Goal: Transaction & Acquisition: Book appointment/travel/reservation

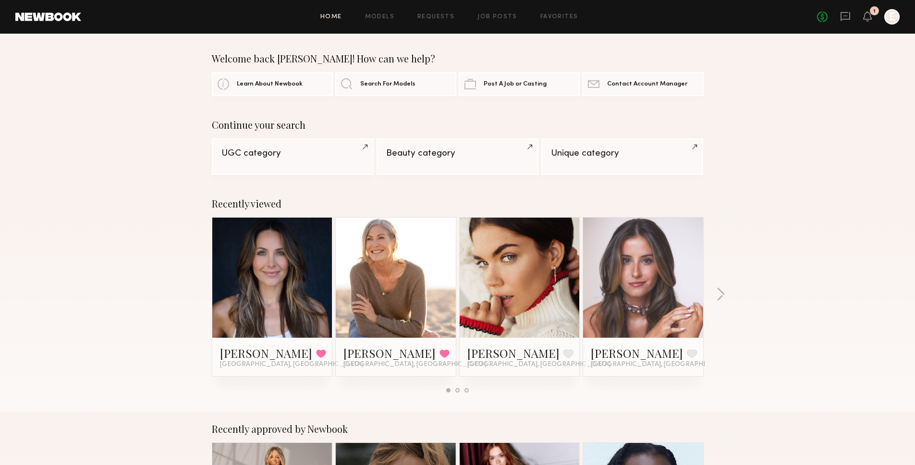
click at [264, 268] on link at bounding box center [272, 278] width 59 height 120
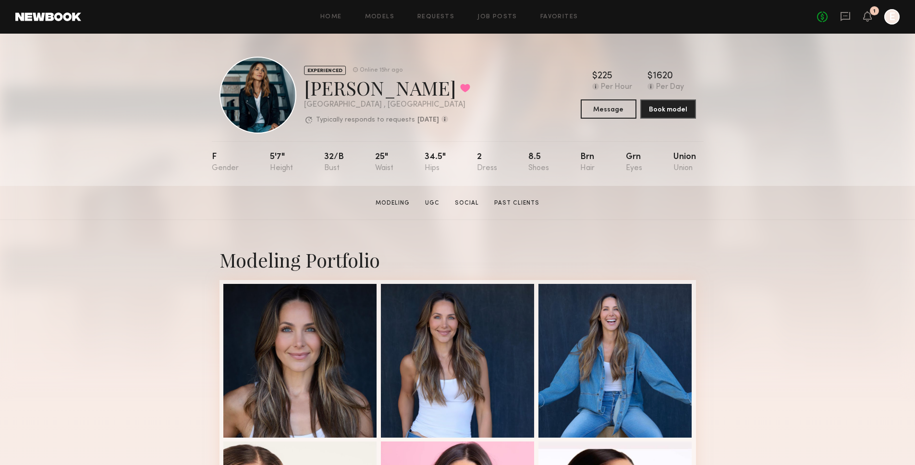
click at [877, 15] on div "No fees up to $5,000 1 E" at bounding box center [858, 16] width 83 height 15
click at [874, 17] on div "No fees up to $5,000 1 E" at bounding box center [858, 16] width 83 height 15
click at [873, 18] on div "No fees up to $5,000 1 E" at bounding box center [858, 16] width 83 height 15
click at [871, 18] on icon at bounding box center [868, 15] width 8 height 7
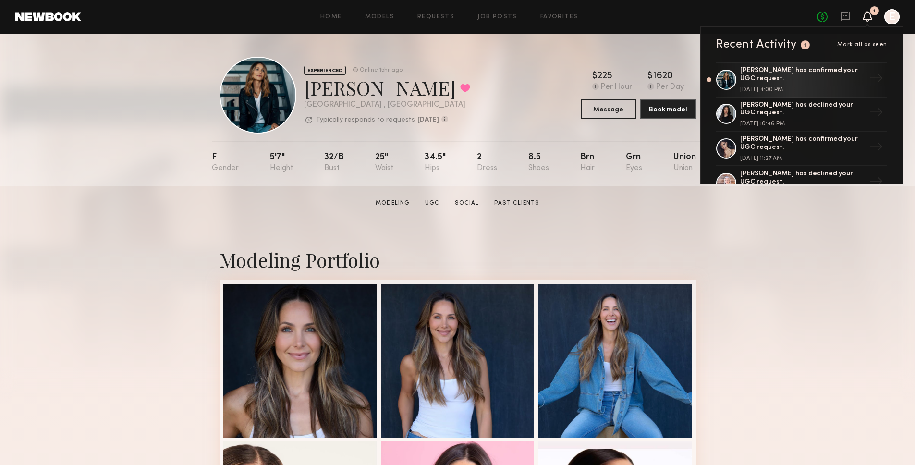
click at [871, 18] on icon at bounding box center [868, 15] width 8 height 7
click at [601, 111] on button "Message" at bounding box center [609, 108] width 56 height 19
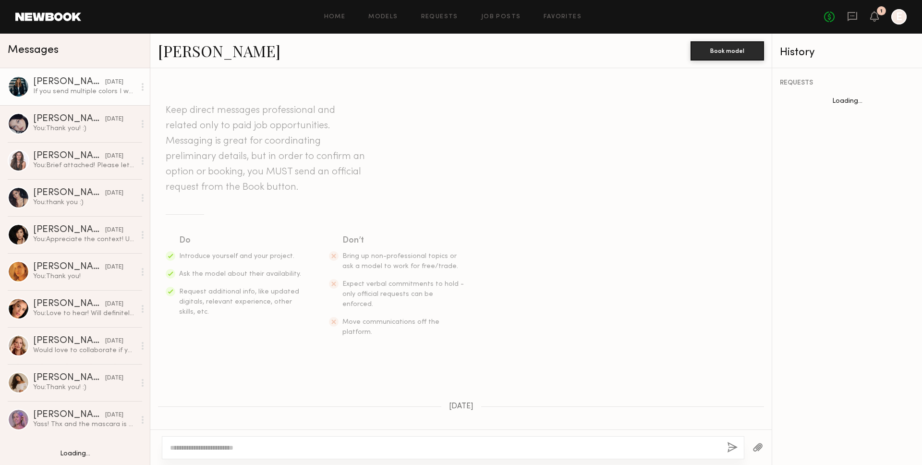
scroll to position [447, 0]
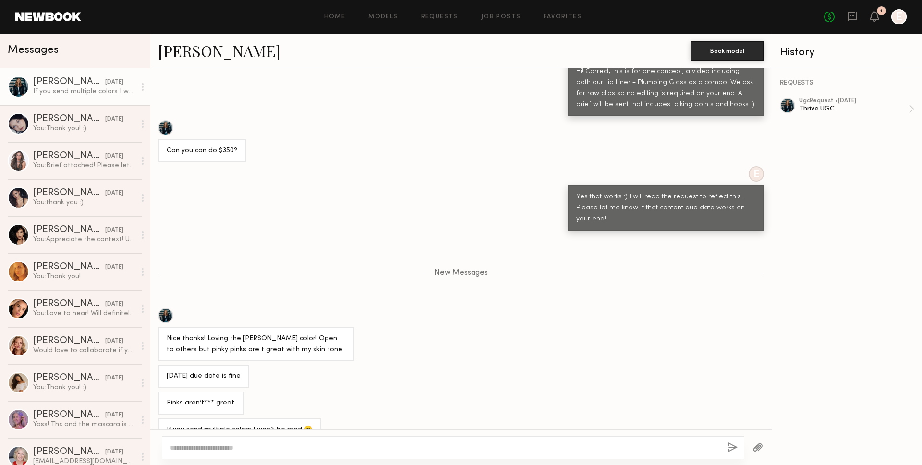
click at [339, 445] on textarea at bounding box center [445, 448] width 550 height 10
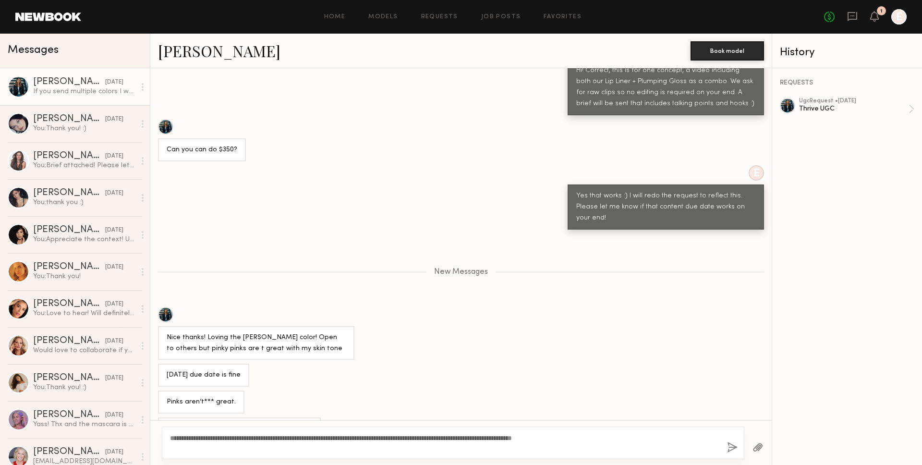
type textarea "**********"
click at [733, 449] on button "button" at bounding box center [732, 448] width 11 height 12
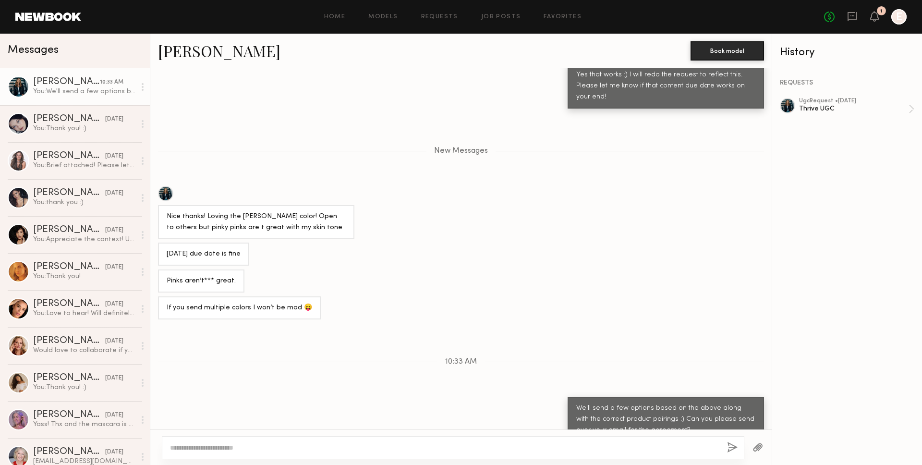
scroll to position [629, 0]
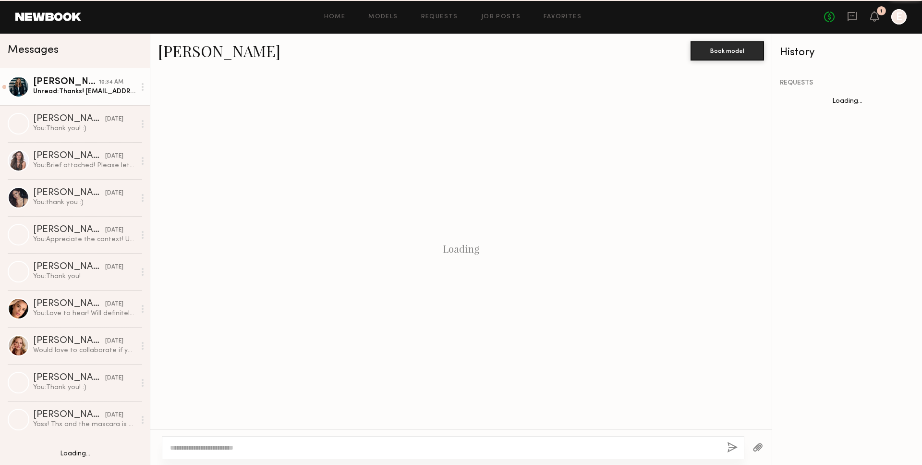
scroll to position [675, 0]
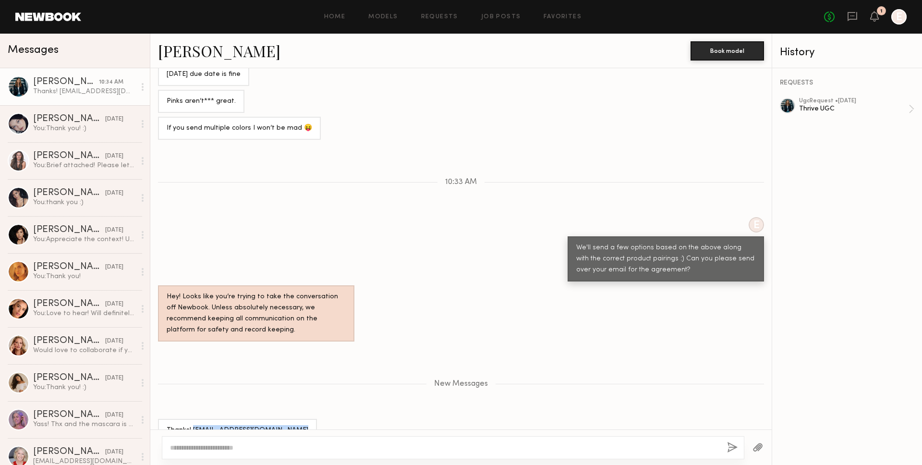
drag, startPoint x: 193, startPoint y: 407, endPoint x: 281, endPoint y: 407, distance: 87.9
click at [281, 425] on div "Thanks! Lifestylewifestyle@gmail.com" at bounding box center [238, 430] width 142 height 11
copy div "Lifestylewifestyle@gmail.com"
click at [855, 100] on div "ugc Request • 08/26/2025" at bounding box center [854, 101] width 110 height 6
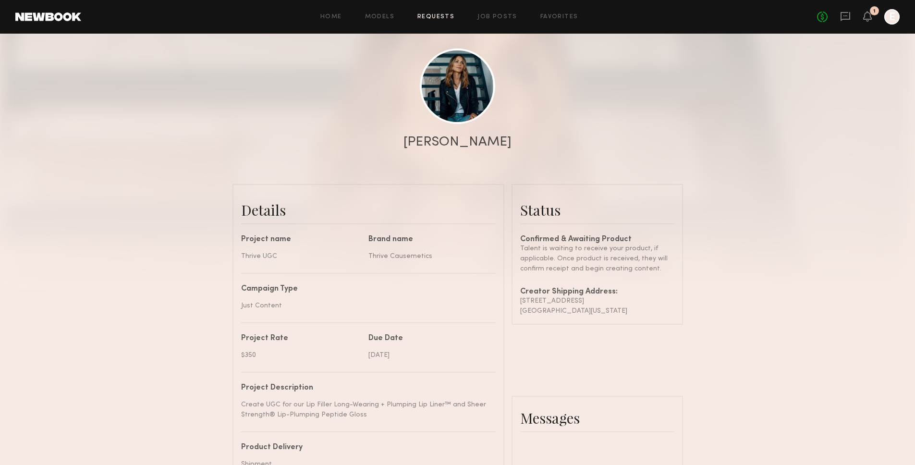
scroll to position [104, 0]
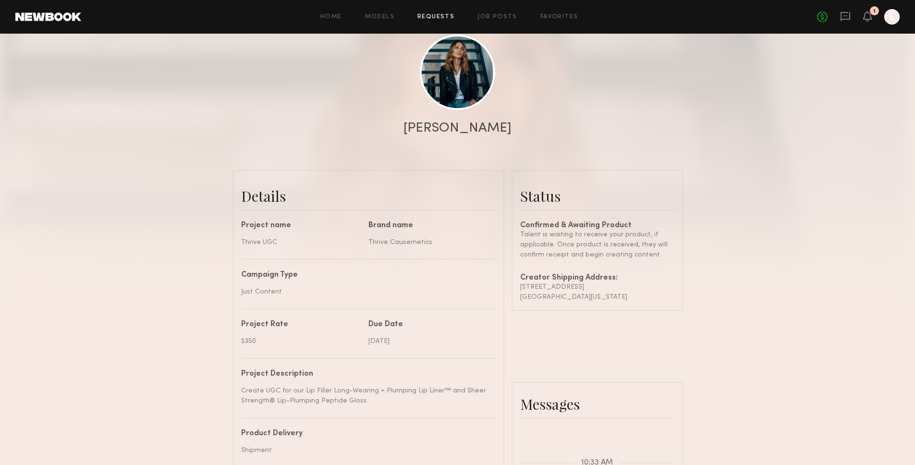
drag, startPoint x: 626, startPoint y: 297, endPoint x: 518, endPoint y: 290, distance: 108.8
click at [517, 290] on common-border "Status Confirmed & Awaiting Product Talent is waiting to receive your product, …" at bounding box center [598, 240] width 172 height 141
copy div "1218 20th Pl Hermosa beach , California 90254"
click at [870, 22] on div "1" at bounding box center [867, 17] width 9 height 12
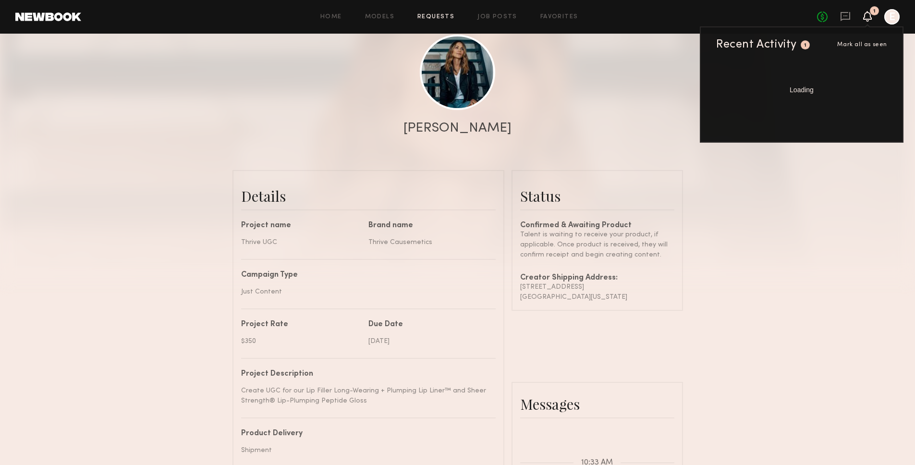
click at [868, 17] on icon at bounding box center [868, 15] width 8 height 7
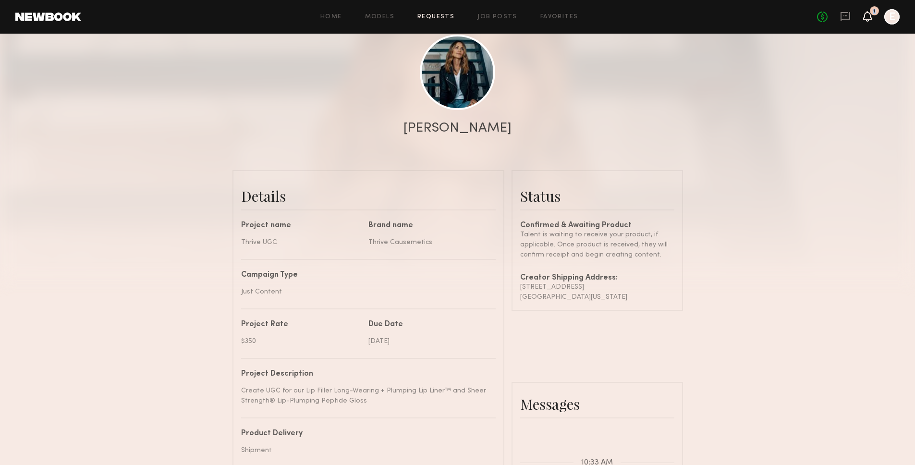
click at [868, 17] on icon at bounding box center [868, 15] width 8 height 7
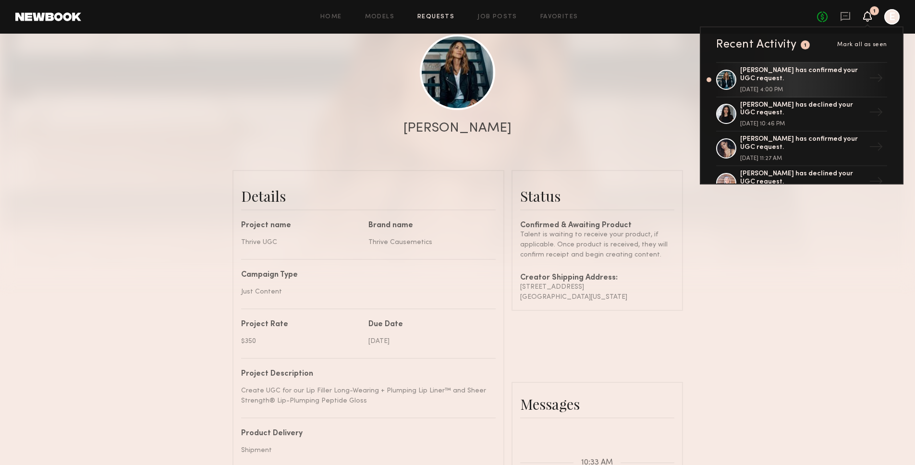
click at [868, 17] on icon at bounding box center [868, 15] width 8 height 7
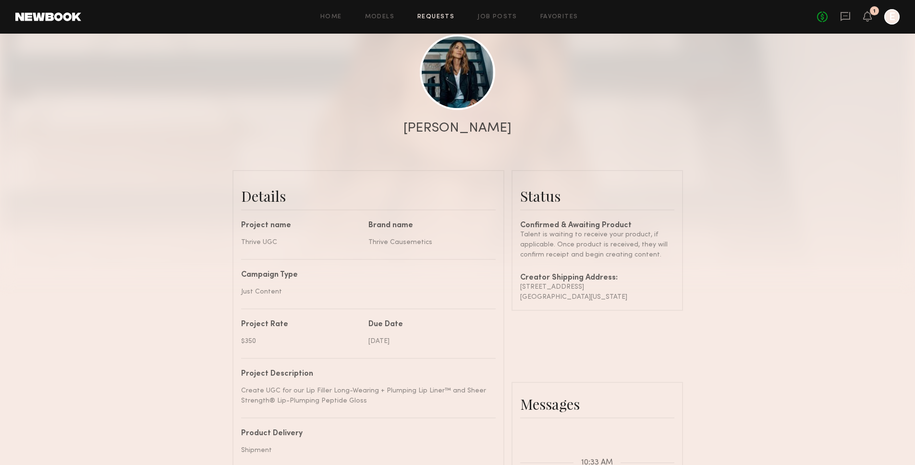
click at [440, 21] on div "Home Models Requests Job Posts Favorites Sign Out No fees up to $5,000 1 E" at bounding box center [490, 16] width 819 height 15
click at [439, 15] on link "Requests" at bounding box center [435, 17] width 37 height 6
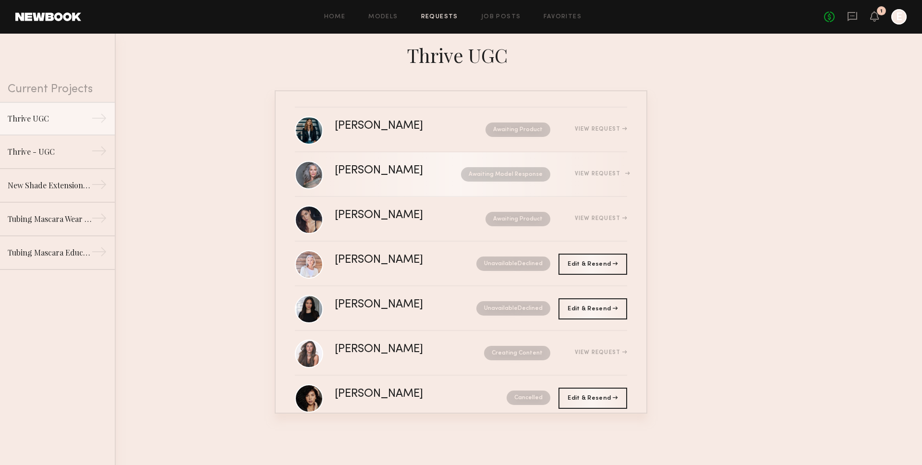
click at [419, 184] on div "Kandeyce J. Awaiting Model Response View Request" at bounding box center [481, 174] width 293 height 18
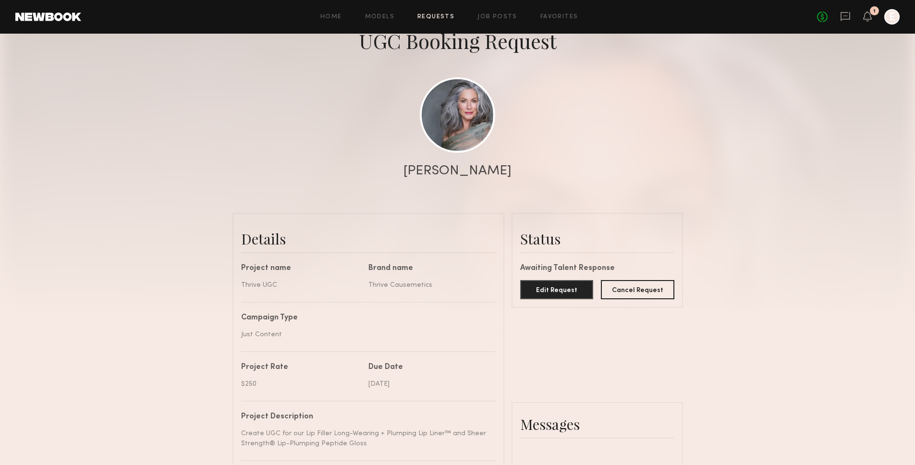
scroll to position [51, 0]
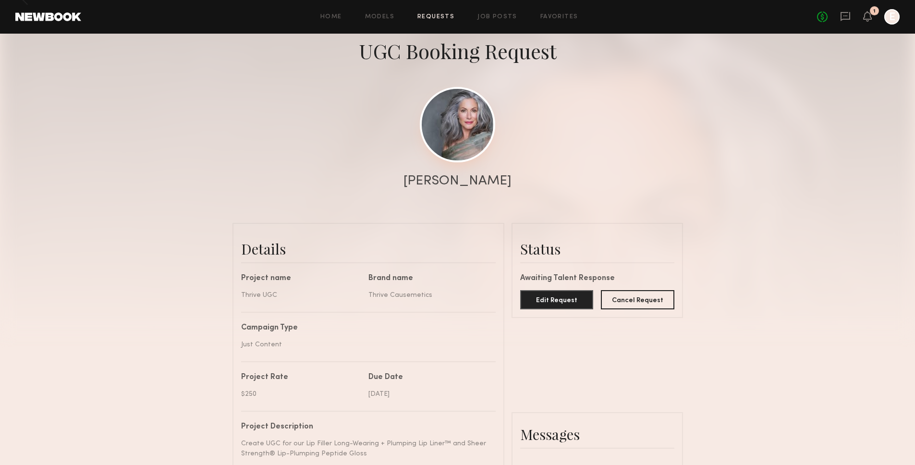
click at [468, 137] on link at bounding box center [457, 124] width 75 height 75
click at [873, 20] on div "No fees up to $5,000 1 E" at bounding box center [858, 16] width 83 height 15
click at [870, 17] on icon at bounding box center [868, 15] width 8 height 7
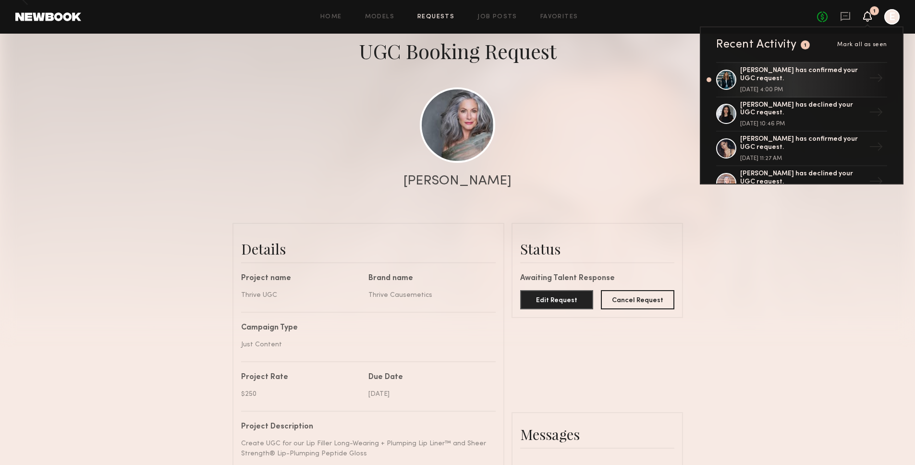
click at [870, 17] on icon at bounding box center [868, 15] width 8 height 7
